Goal: Check status: Check status

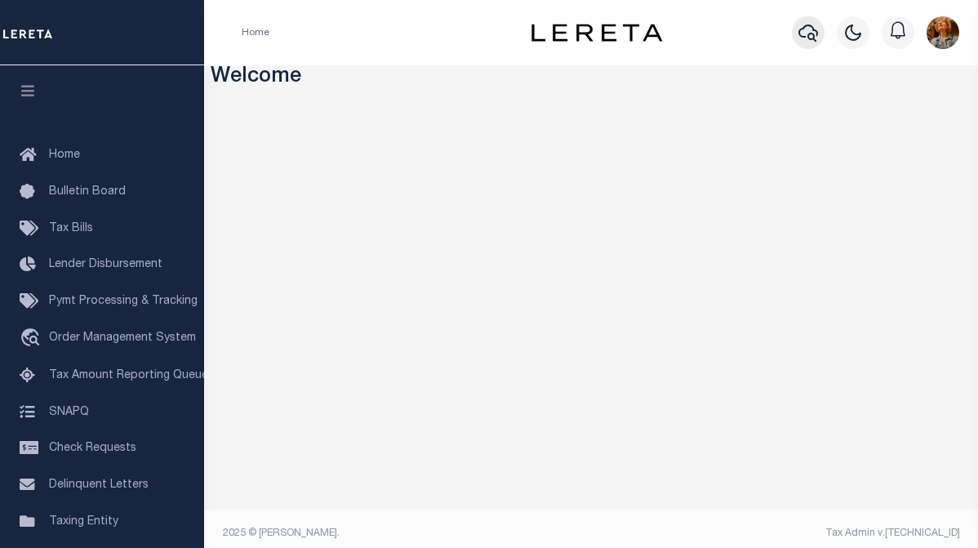
click at [814, 30] on icon "button" at bounding box center [808, 32] width 20 height 17
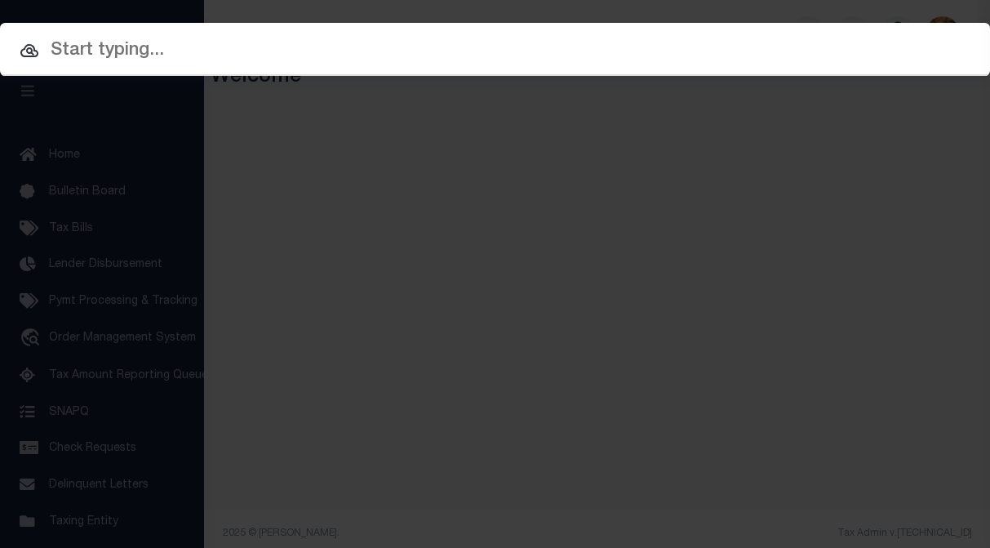
paste input "A904913"
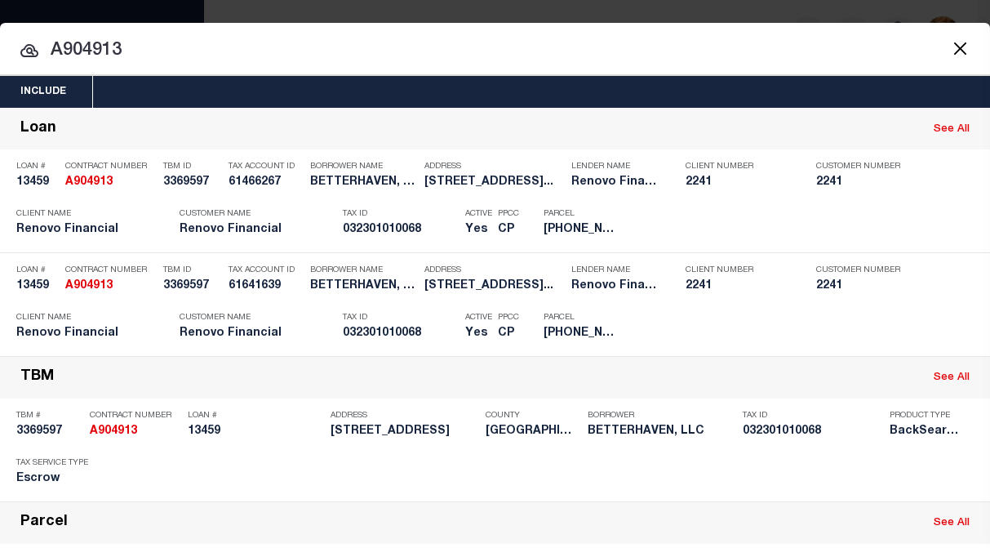
click at [164, 42] on input "A904913" at bounding box center [495, 51] width 990 height 29
drag, startPoint x: 155, startPoint y: 47, endPoint x: -53, endPoint y: 20, distance: 210.0
click at [0, 20] on html "Home Profile" at bounding box center [495, 279] width 990 height 558
paste input "878327"
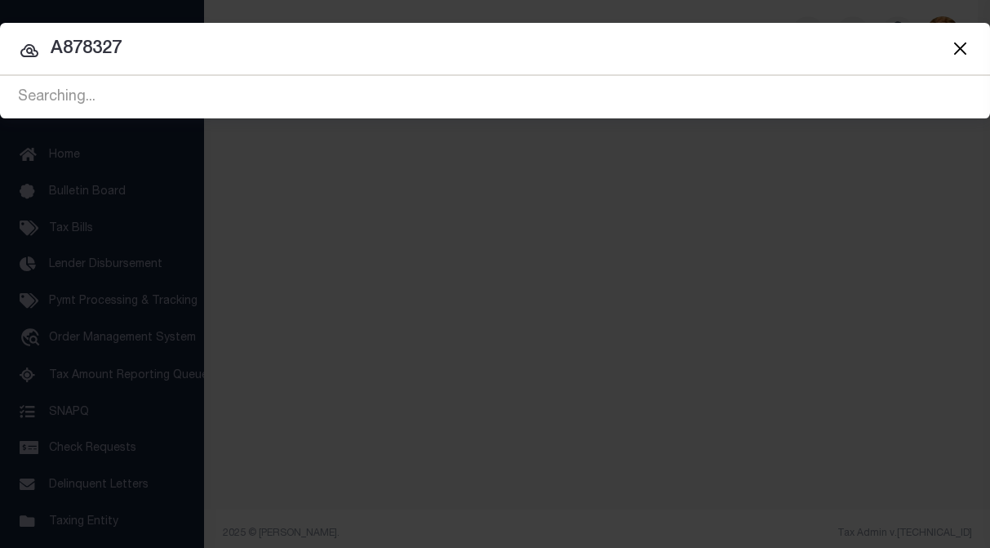
type input "A878327"
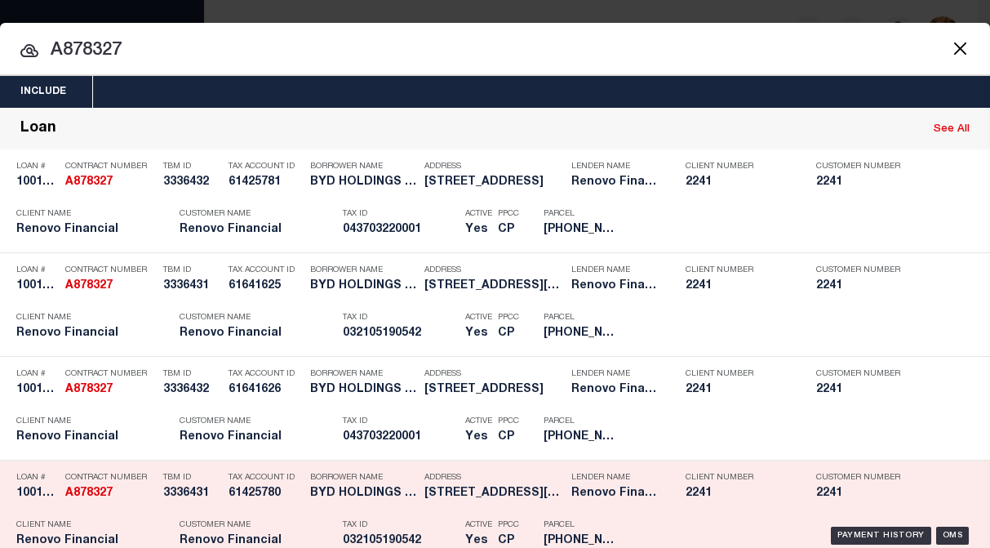
scroll to position [82, 0]
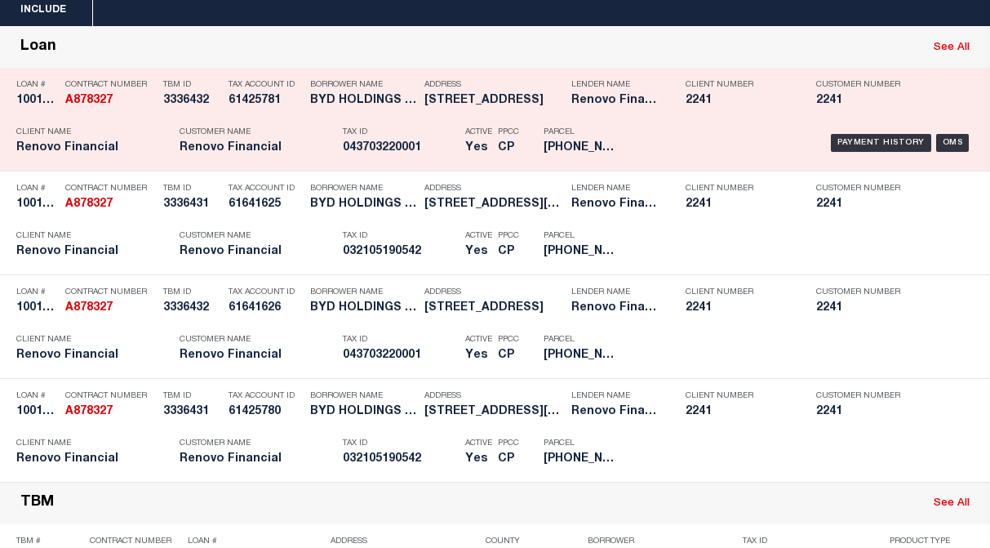
click at [713, 52] on div "Loan See All" at bounding box center [495, 48] width 990 height 42
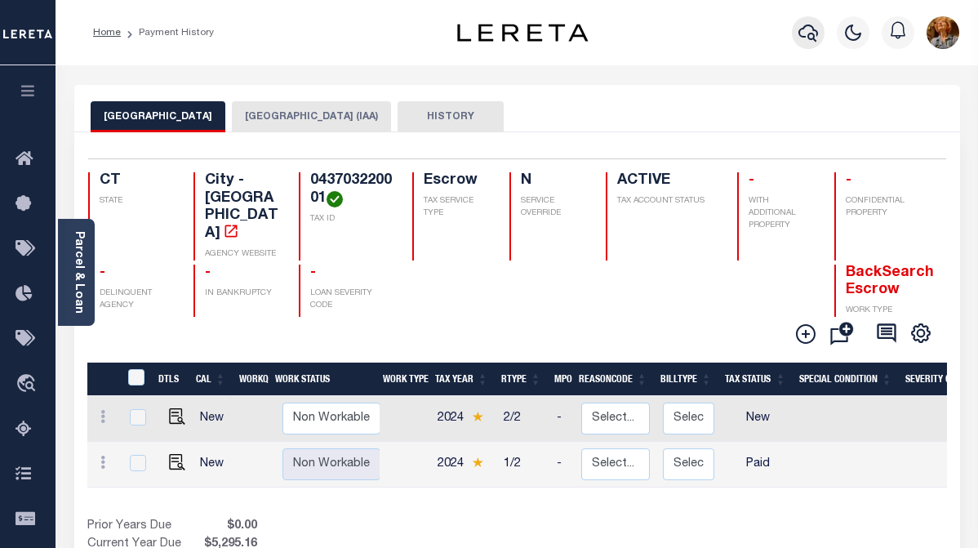
click at [806, 33] on icon "button" at bounding box center [808, 33] width 20 height 20
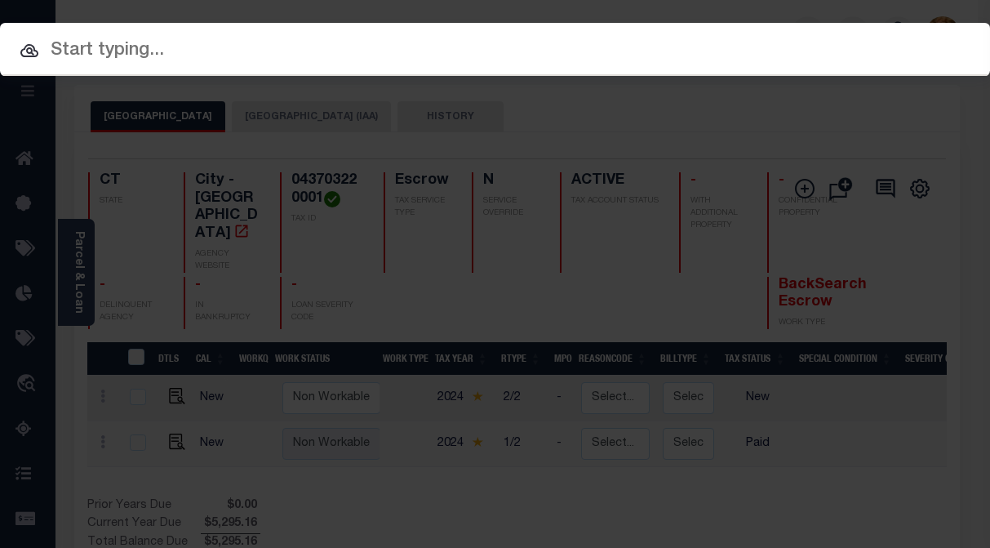
paste input "A904913"
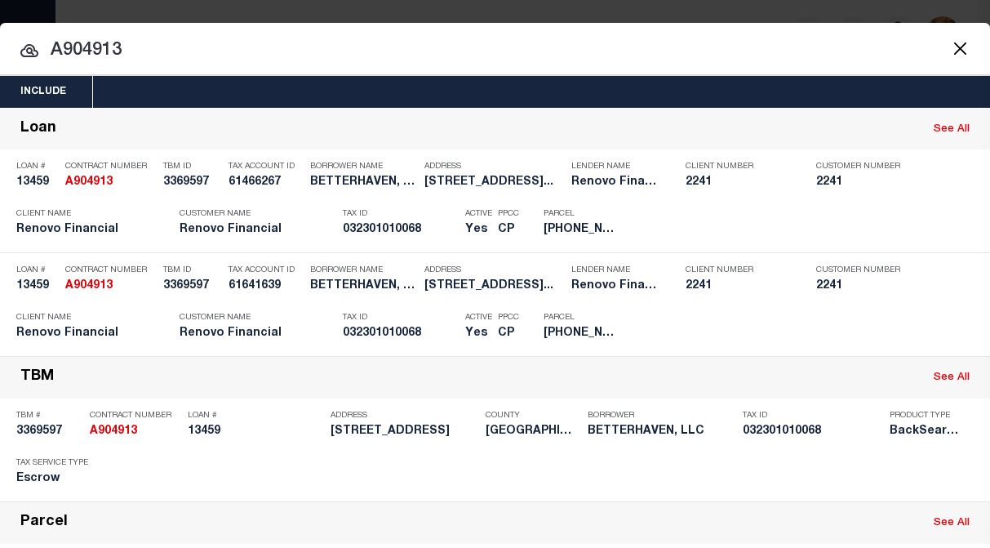
drag, startPoint x: 131, startPoint y: 51, endPoint x: -38, endPoint y: 20, distance: 172.6
click at [0, 20] on html "Home Payment History Profile Sign out" at bounding box center [495, 519] width 990 height 1039
paste input "27390"
drag, startPoint x: 144, startPoint y: 47, endPoint x: 19, endPoint y: 51, distance: 125.8
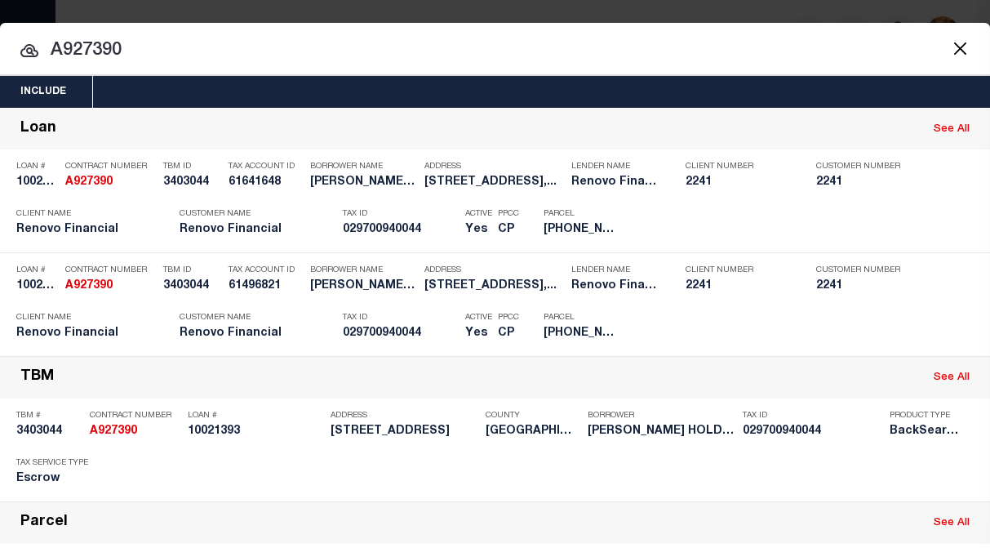
paste input "883042"
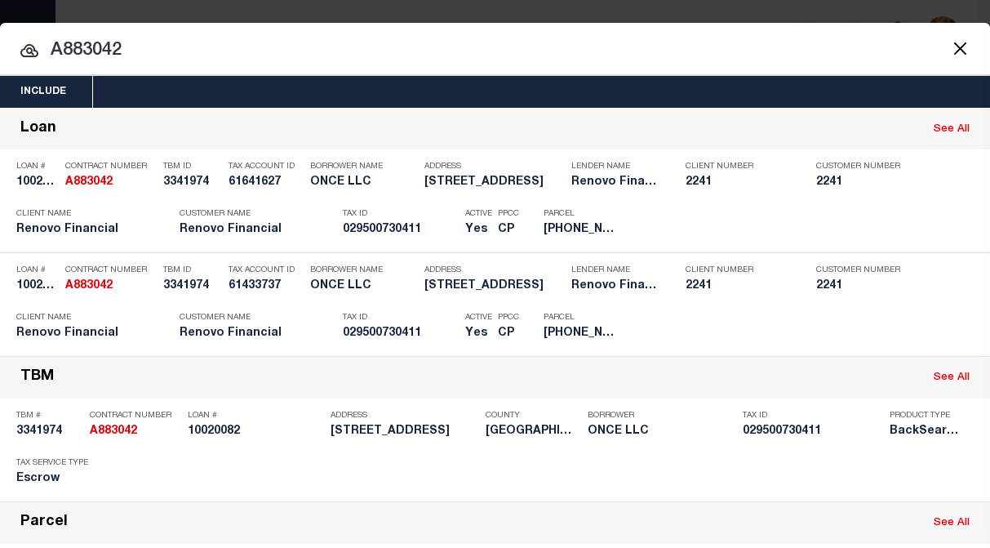
drag, startPoint x: 133, startPoint y: 51, endPoint x: 6, endPoint y: 54, distance: 127.4
click at [6, 54] on input "A883042" at bounding box center [495, 51] width 990 height 29
paste input "927317"
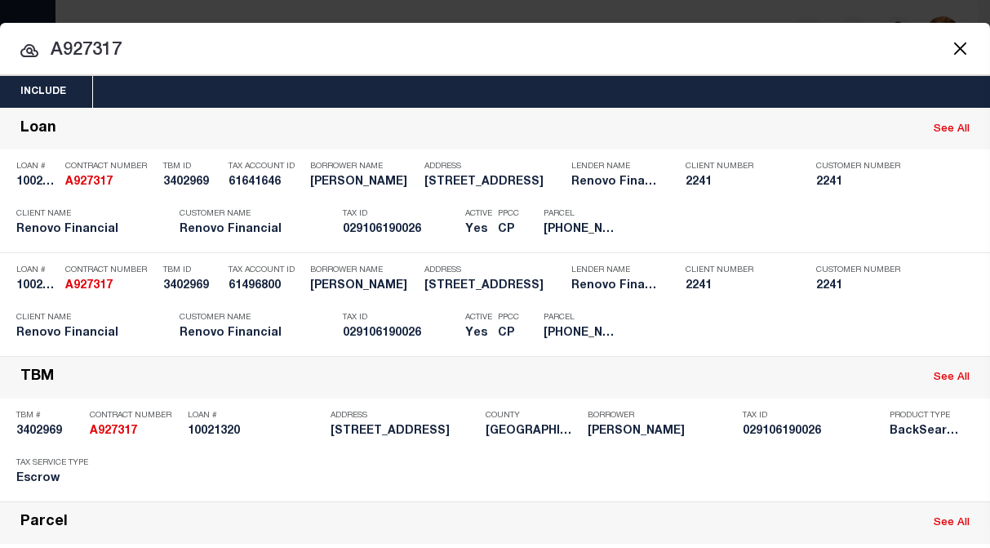
click at [491, 19] on div "Include Loans TBM Customers Borrowers Payments (Lender Non-Disb) Payments (Lend…" at bounding box center [495, 274] width 990 height 548
drag, startPoint x: 142, startPoint y: 47, endPoint x: -5, endPoint y: 44, distance: 146.9
click at [0, 44] on html "Home Payment History Profile Sign out" at bounding box center [495, 519] width 990 height 1039
paste input "04891"
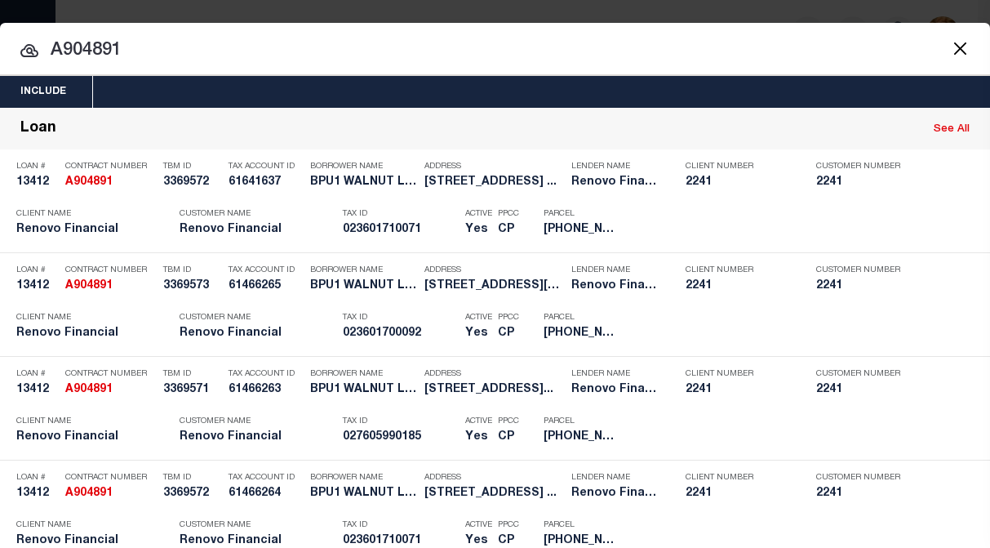
drag, startPoint x: 133, startPoint y: 47, endPoint x: 37, endPoint y: 56, distance: 96.8
paste input "27376"
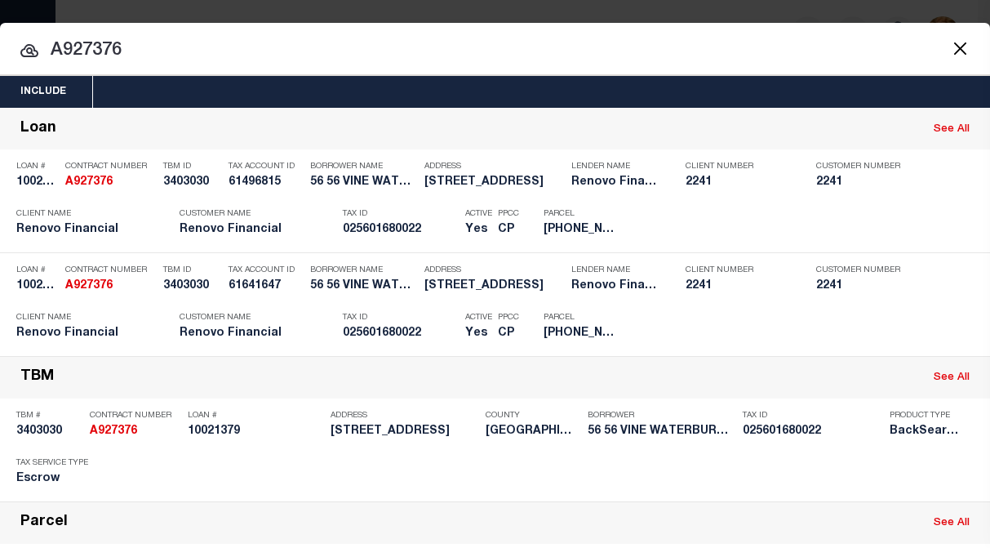
drag, startPoint x: 136, startPoint y: 52, endPoint x: 44, endPoint y: 50, distance: 92.3
click at [44, 50] on input "A927376" at bounding box center [495, 51] width 990 height 29
paste input "859103"
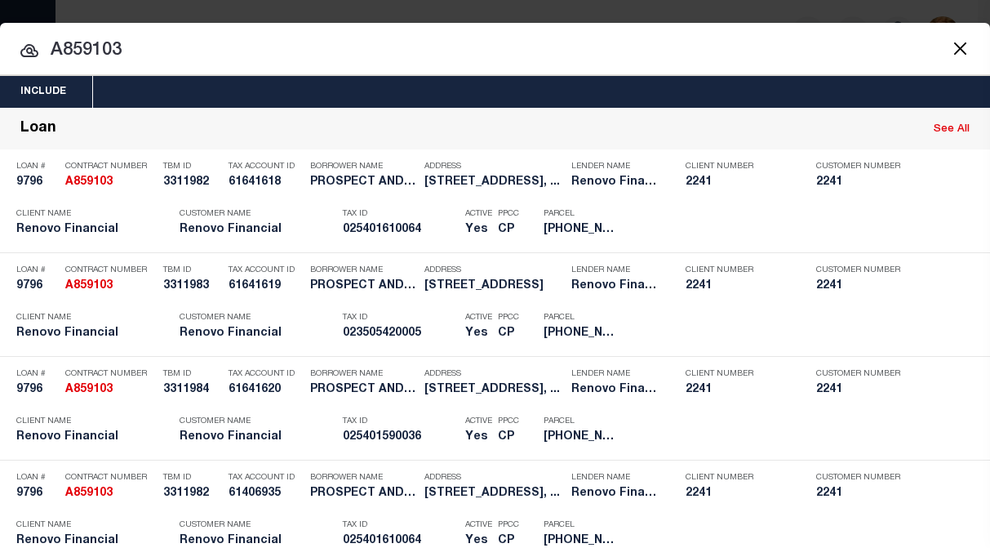
drag, startPoint x: 128, startPoint y: 57, endPoint x: 30, endPoint y: 47, distance: 98.4
paste input "4239"
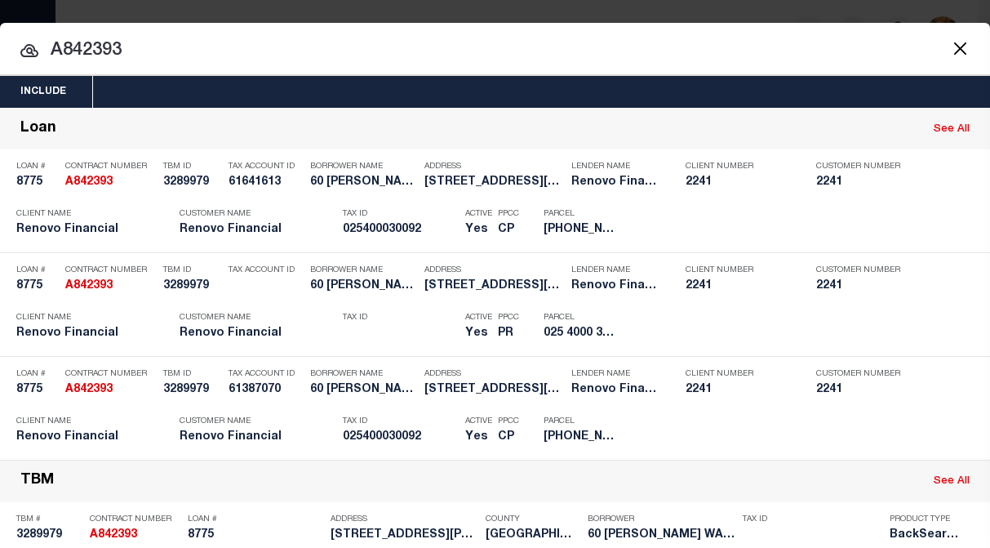
drag, startPoint x: 130, startPoint y: 56, endPoint x: 13, endPoint y: 37, distance: 118.3
click at [13, 37] on input "A842393" at bounding box center [495, 51] width 990 height 29
drag, startPoint x: 68, startPoint y: 50, endPoint x: 100, endPoint y: 51, distance: 31.8
click at [100, 51] on input "A842393" at bounding box center [495, 51] width 990 height 29
drag, startPoint x: 63, startPoint y: 47, endPoint x: 121, endPoint y: 47, distance: 57.9
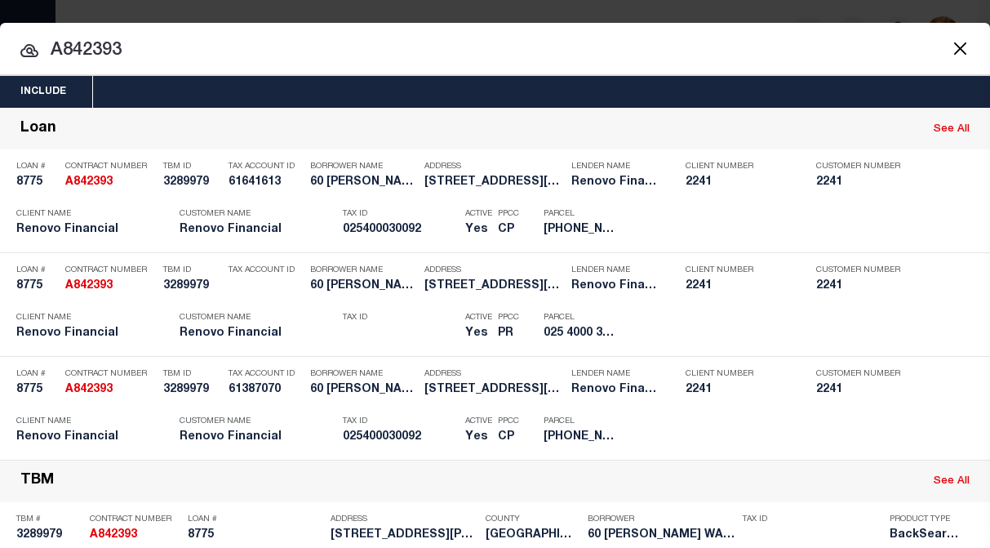
click at [121, 47] on input "A842393" at bounding box center [495, 51] width 990 height 29
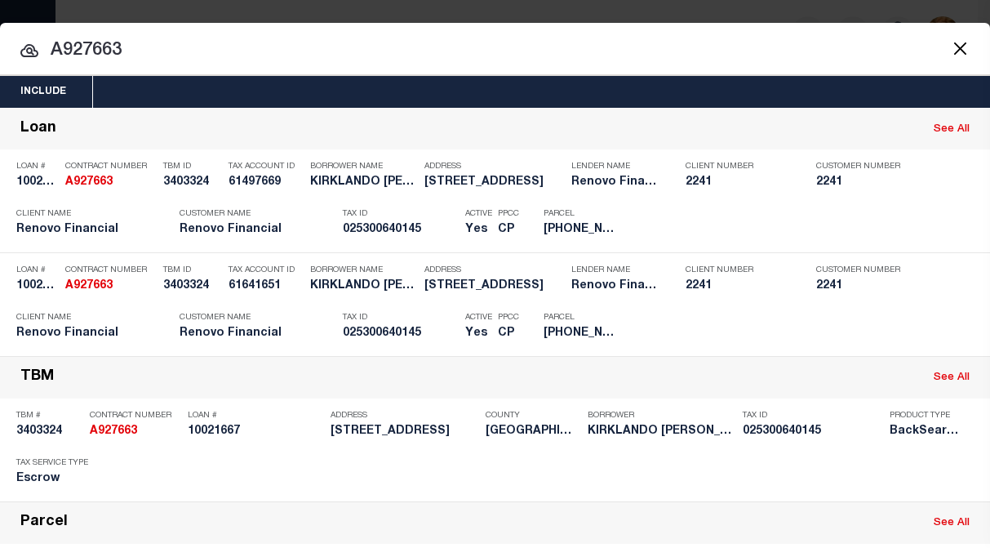
drag, startPoint x: 141, startPoint y: 51, endPoint x: 42, endPoint y: 48, distance: 99.6
click at [42, 48] on input "A927663" at bounding box center [495, 51] width 990 height 29
paste input "895221"
click at [952, 45] on button "Close" at bounding box center [959, 48] width 21 height 21
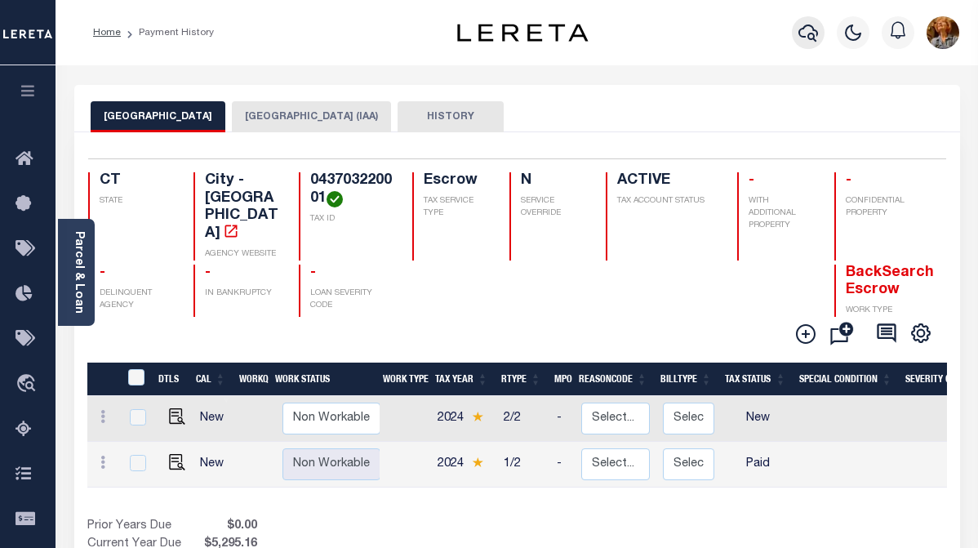
click at [804, 42] on icon "button" at bounding box center [808, 33] width 20 height 20
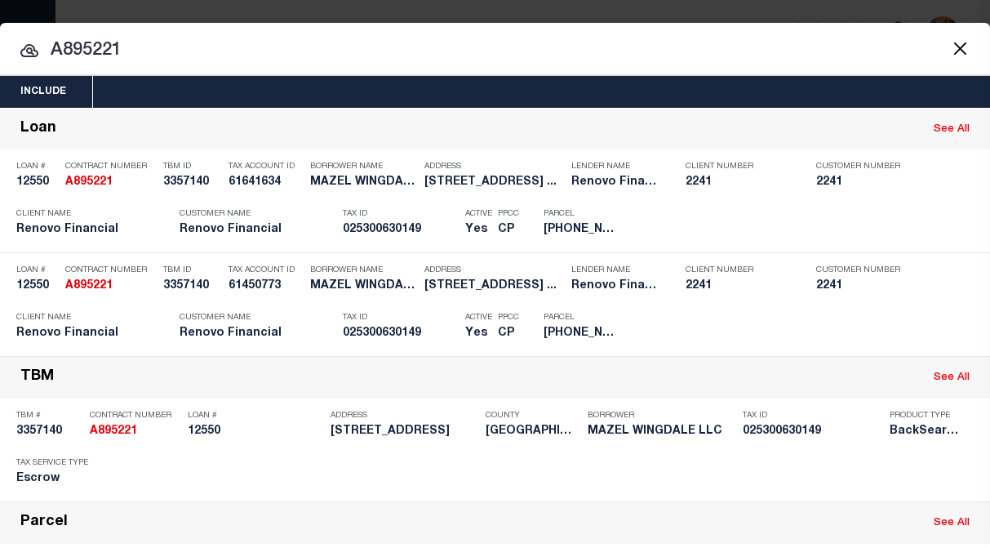
click at [116, 47] on input "A895221" at bounding box center [495, 51] width 990 height 29
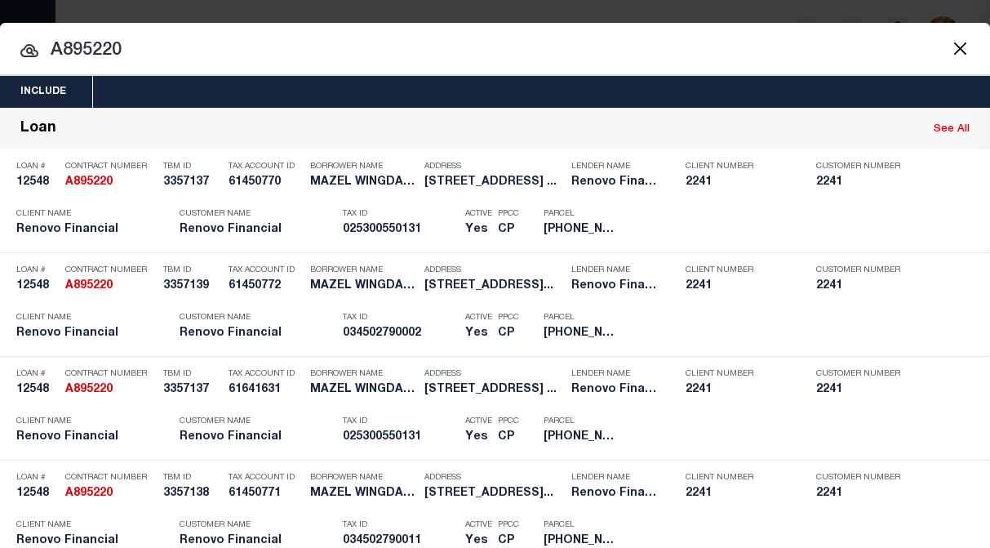
drag, startPoint x: 153, startPoint y: 50, endPoint x: 2, endPoint y: 33, distance: 151.1
paste input "78252"
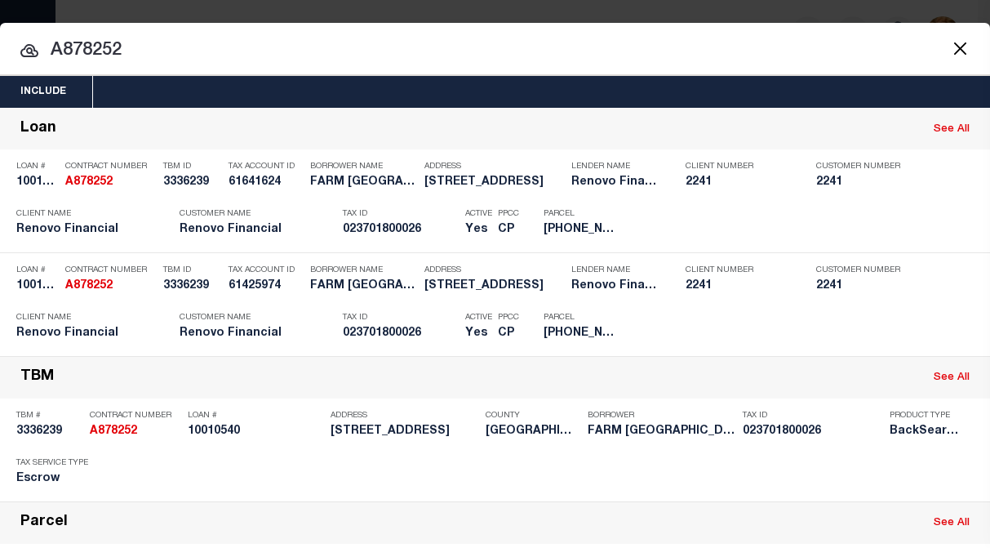
drag, startPoint x: 152, startPoint y: 47, endPoint x: -38, endPoint y: 51, distance: 189.4
click at [0, 51] on html "Home Payment History Profile Sign out" at bounding box center [495, 519] width 990 height 1039
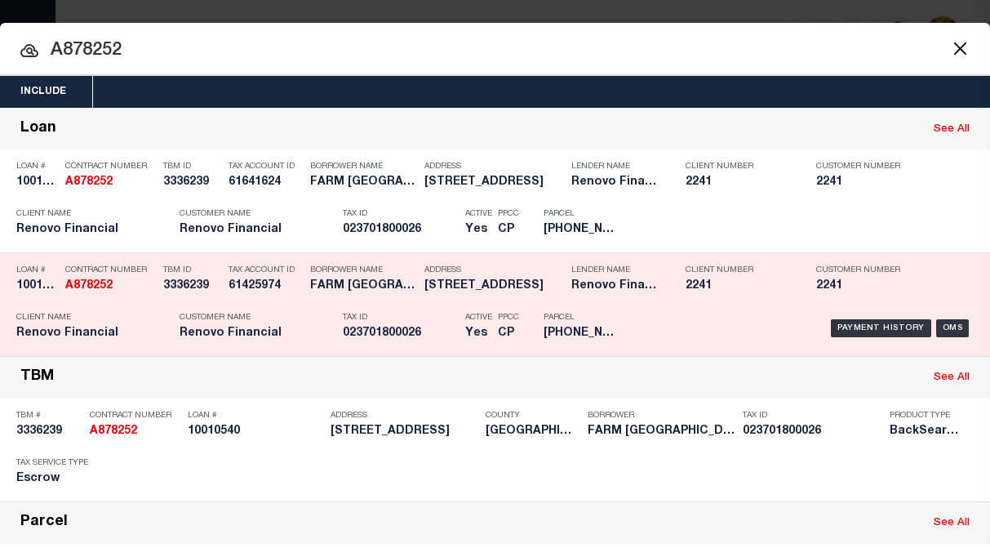
paste input "904891"
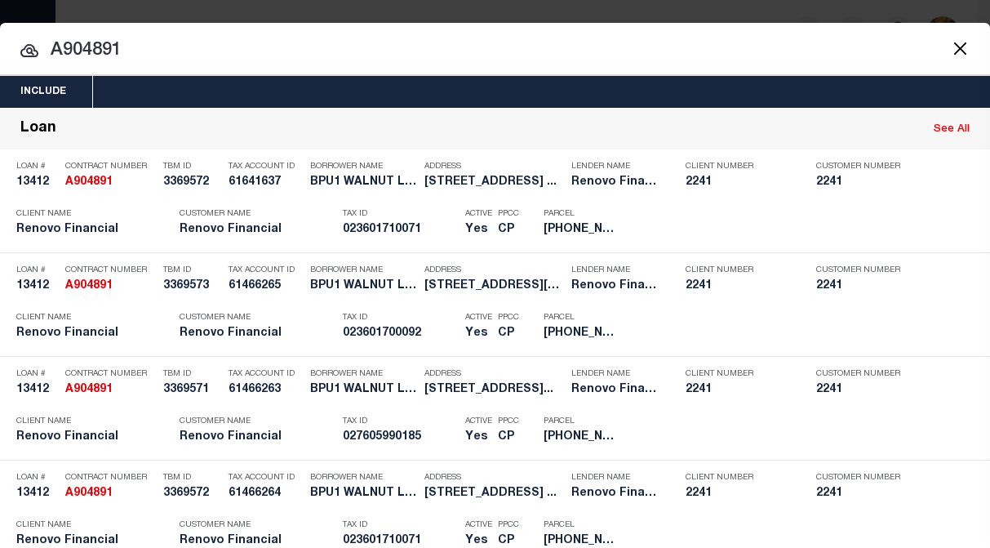
drag, startPoint x: 143, startPoint y: 44, endPoint x: 28, endPoint y: 42, distance: 115.1
paste input "27682"
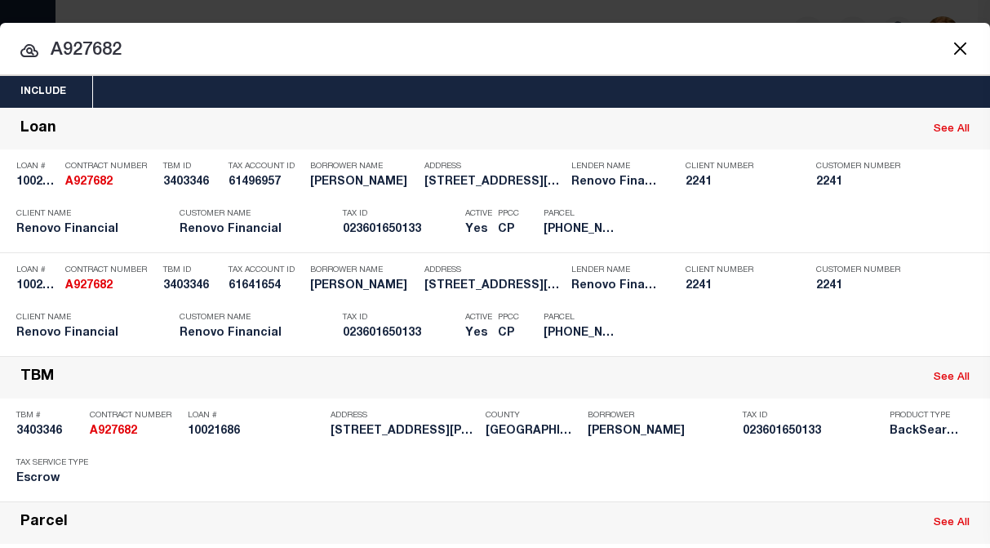
click at [608, 39] on input "A927682" at bounding box center [495, 51] width 990 height 29
drag, startPoint x: 160, startPoint y: 43, endPoint x: 51, endPoint y: 44, distance: 108.6
click at [51, 44] on input "A927682" at bounding box center [495, 51] width 990 height 29
paste input "859103"
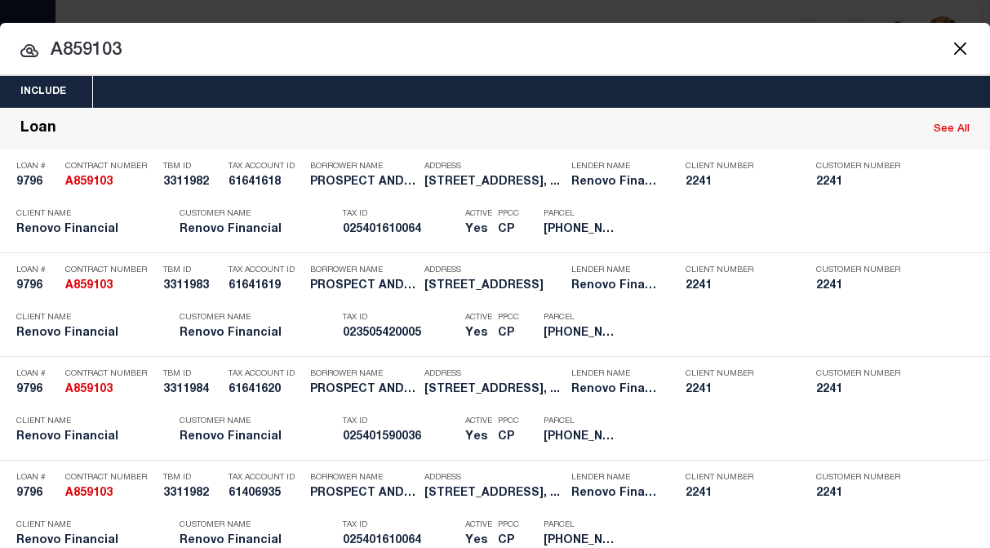
drag, startPoint x: 122, startPoint y: 49, endPoint x: 50, endPoint y: 48, distance: 72.6
click at [50, 48] on input "A859103" at bounding box center [495, 51] width 990 height 29
paste input "0819792"
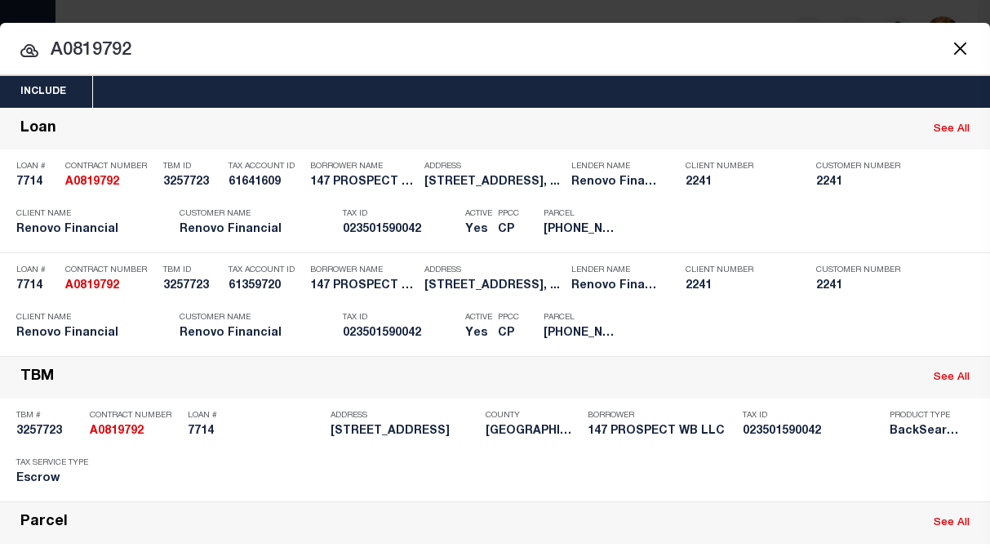
drag, startPoint x: 164, startPoint y: 46, endPoint x: 49, endPoint y: 51, distance: 115.2
click at [49, 51] on input "A0819792" at bounding box center [495, 51] width 990 height 29
click at [492, 11] on div "Include Loans TBM Customers Borrowers Payments (Lender Non-Disb) Payments (Lend…" at bounding box center [495, 274] width 990 height 548
drag, startPoint x: 155, startPoint y: 44, endPoint x: 59, endPoint y: 46, distance: 96.3
click at [59, 46] on input "A907800" at bounding box center [495, 51] width 990 height 29
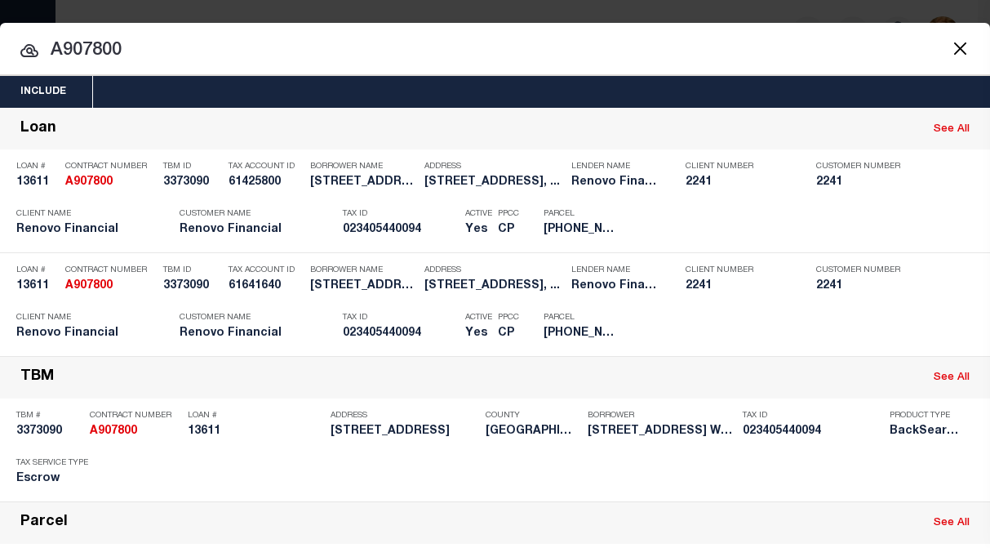
drag, startPoint x: 52, startPoint y: 52, endPoint x: 153, endPoint y: 60, distance: 100.7
click at [153, 60] on input "A907800" at bounding box center [495, 51] width 990 height 29
paste input "1307"
drag, startPoint x: 134, startPoint y: 50, endPoint x: 47, endPoint y: 50, distance: 86.5
click at [47, 50] on input "A901307" at bounding box center [495, 51] width 990 height 29
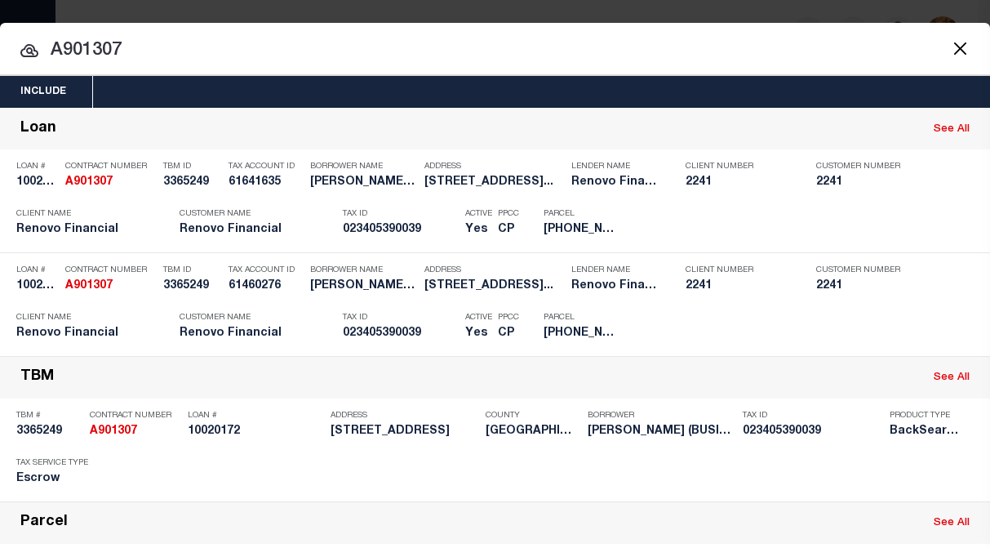
paste input "27681"
drag, startPoint x: 143, startPoint y: 48, endPoint x: 47, endPoint y: 47, distance: 96.3
click at [48, 47] on input "A927681" at bounding box center [495, 51] width 990 height 29
paste input "7"
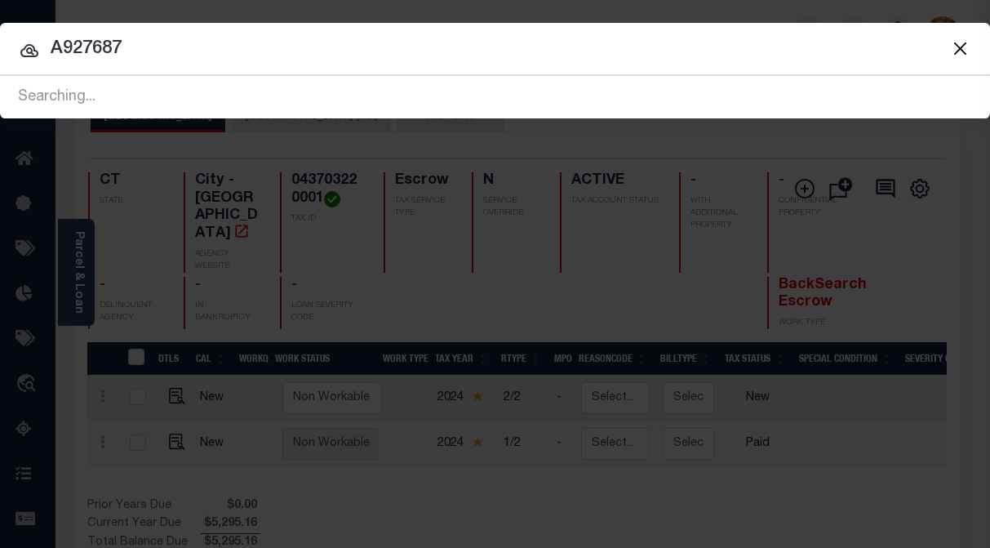
type input "A927687"
